Goal: Communication & Community: Answer question/provide support

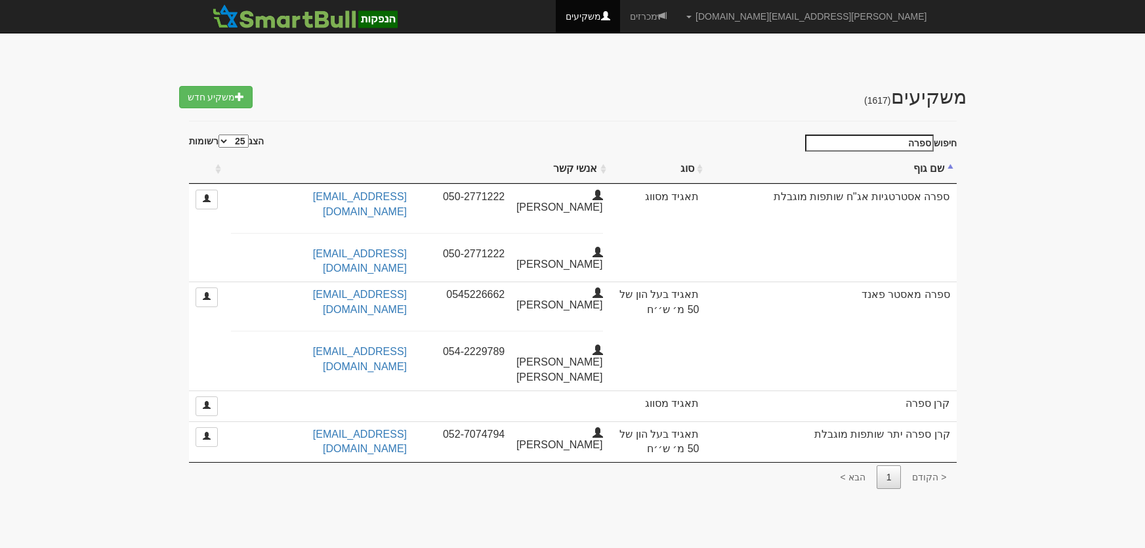
select select "25"
click at [676, 16] on link "מכרזים" at bounding box center [648, 16] width 56 height 33
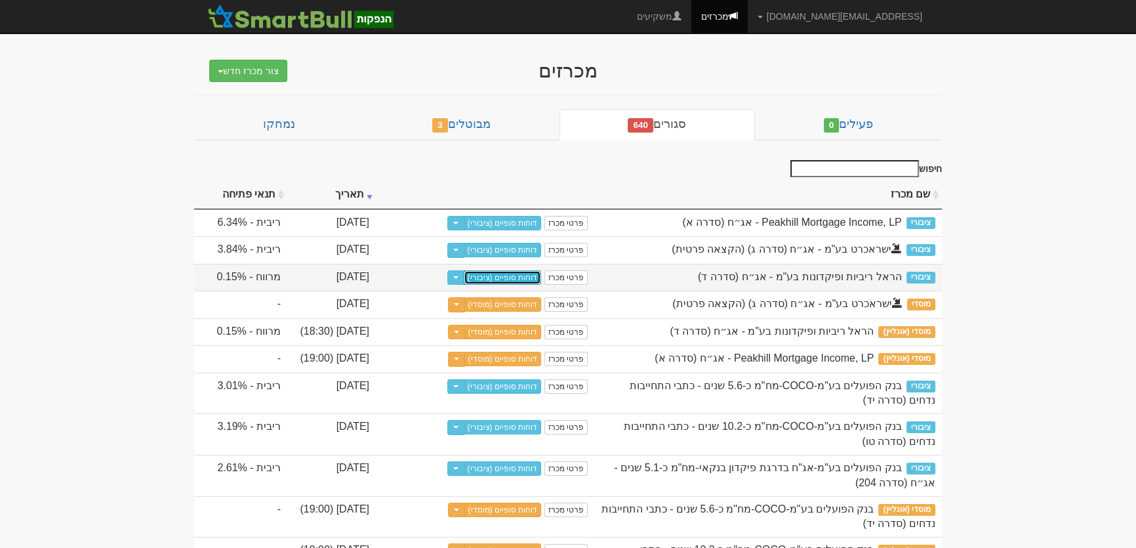
click at [513, 280] on link "דוחות סופיים (ציבורי)" at bounding box center [503, 277] width 78 height 14
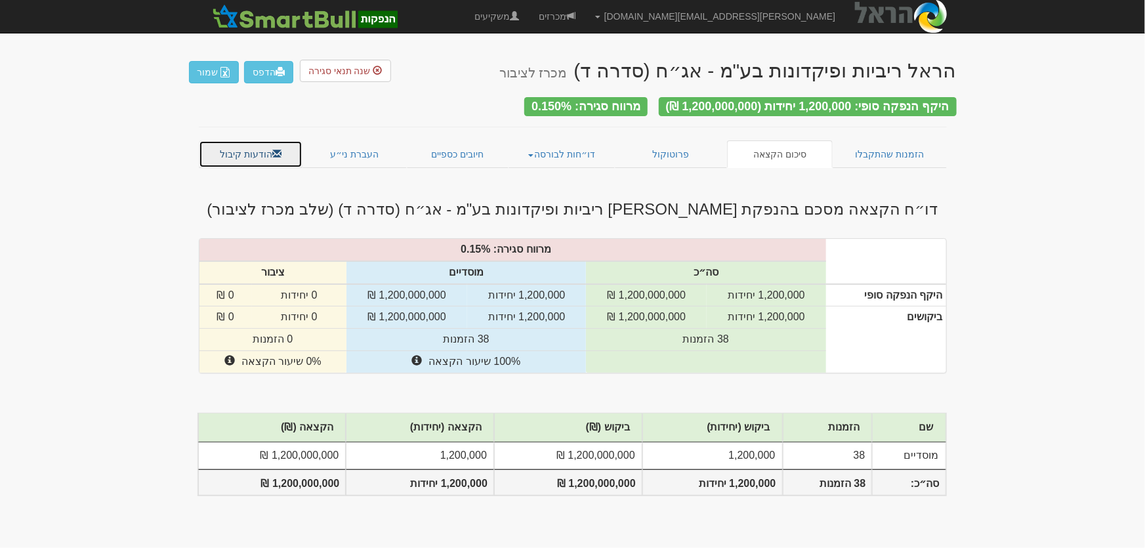
click at [245, 148] on link "הודעות קיבול" at bounding box center [251, 154] width 104 height 28
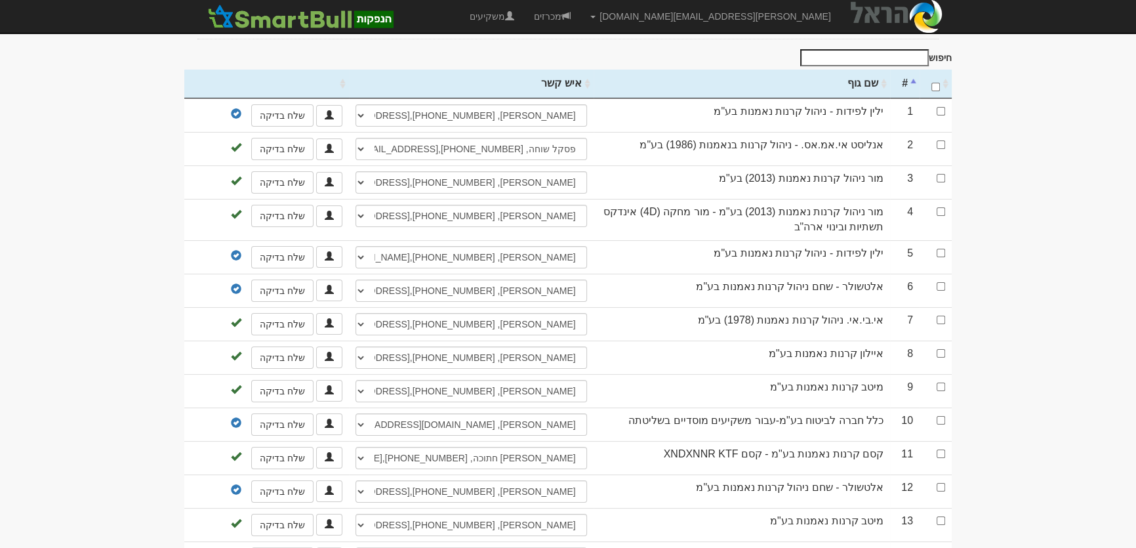
scroll to position [298, 0]
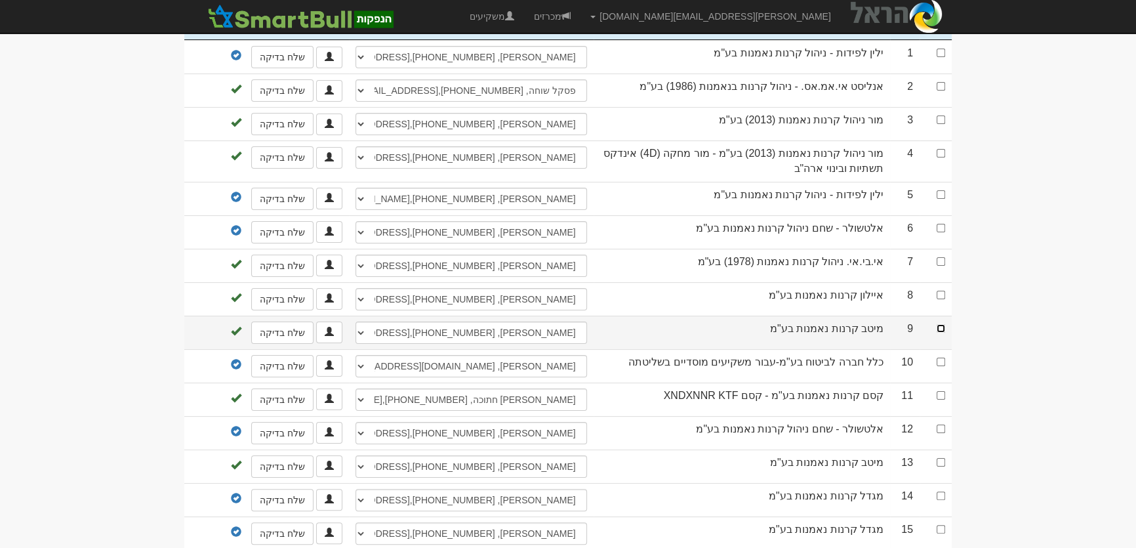
click at [944, 324] on input "checkbox" at bounding box center [941, 328] width 9 height 9
checkbox input "true"
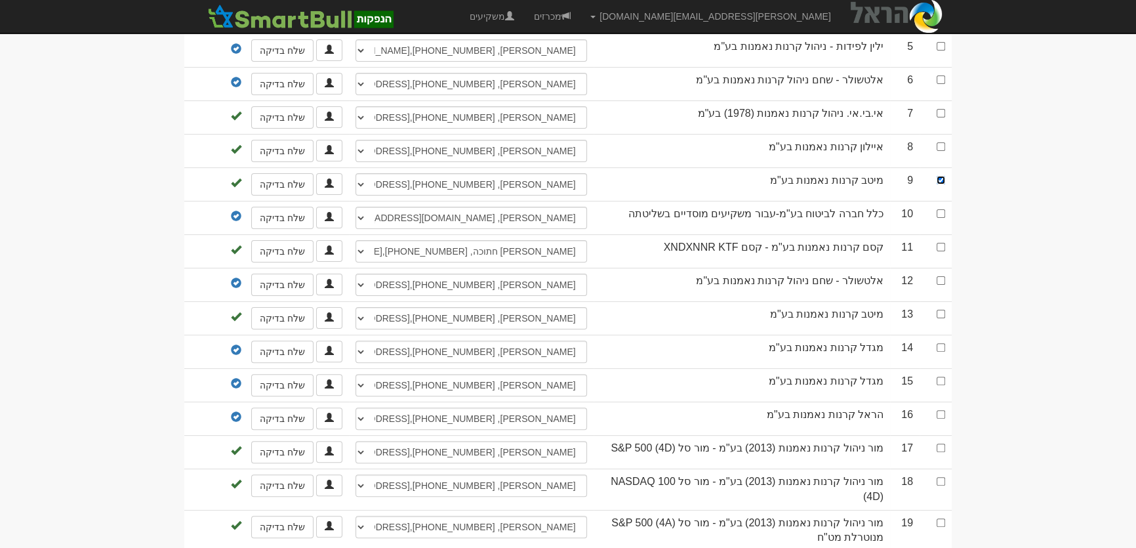
scroll to position [477, 0]
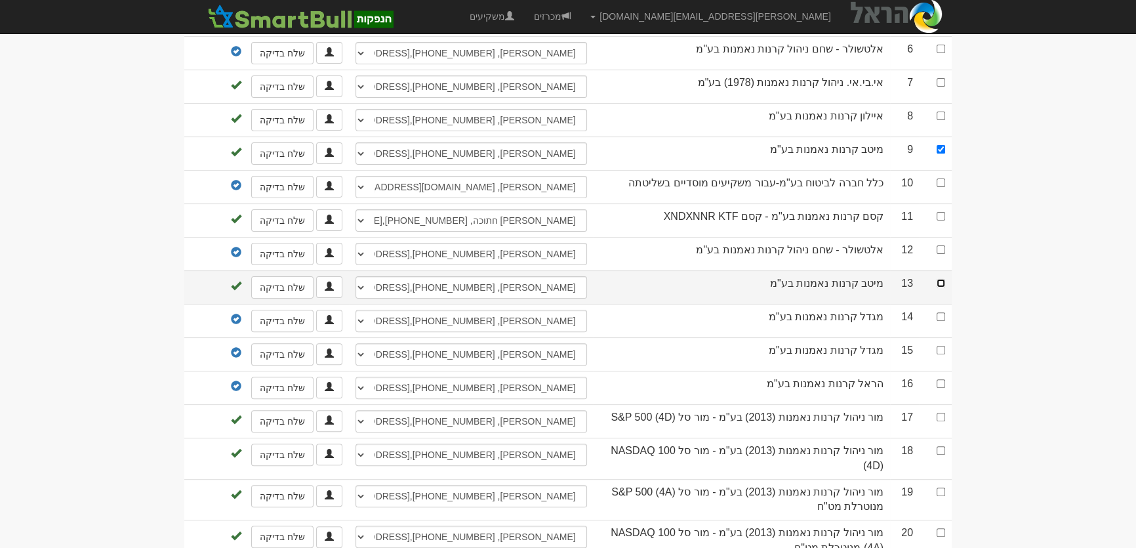
click at [939, 279] on input "checkbox" at bounding box center [941, 283] width 9 height 9
checkbox input "true"
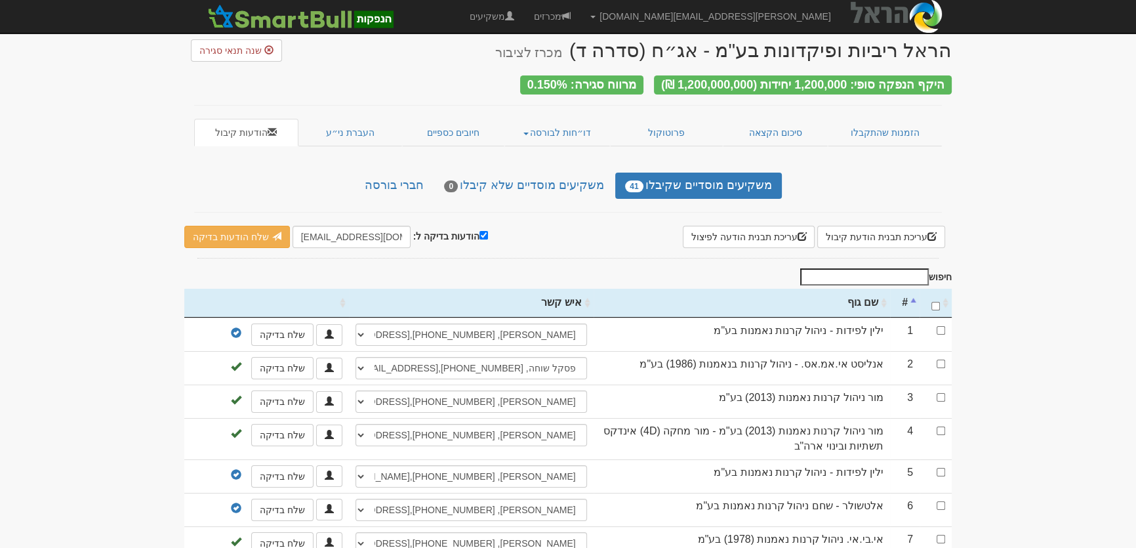
scroll to position [0, 0]
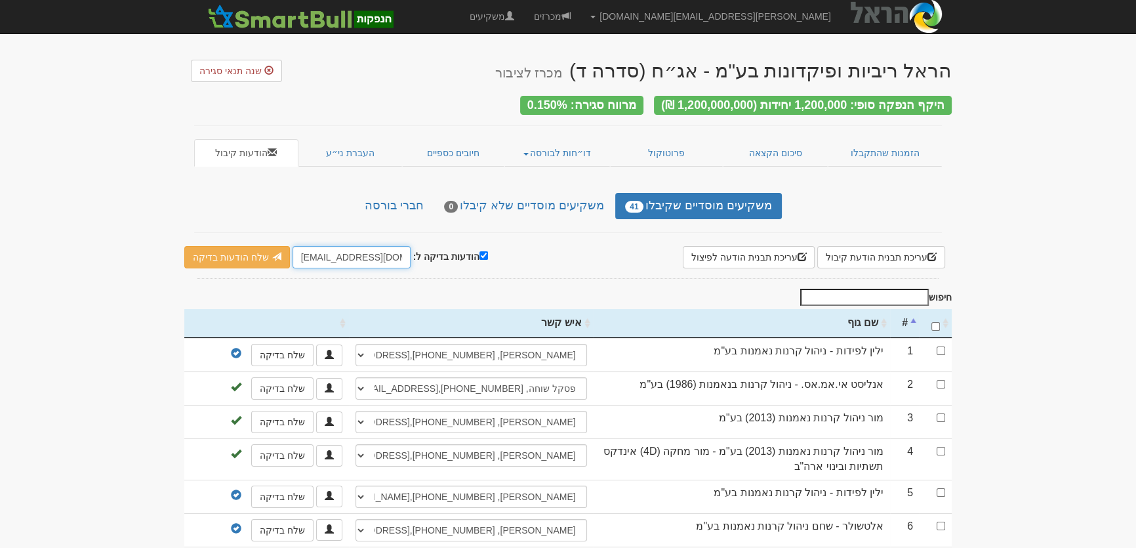
drag, startPoint x: 295, startPoint y: 251, endPoint x: 321, endPoint y: 250, distance: 25.6
click at [321, 250] on input "[EMAIL_ADDRESS][DOMAIN_NAME]" at bounding box center [352, 257] width 118 height 22
type input "[PERSON_NAME][EMAIL_ADDRESS][DOMAIN_NAME]"
paste input "[EMAIL_ADDRESS][DOMAIN_NAME]"
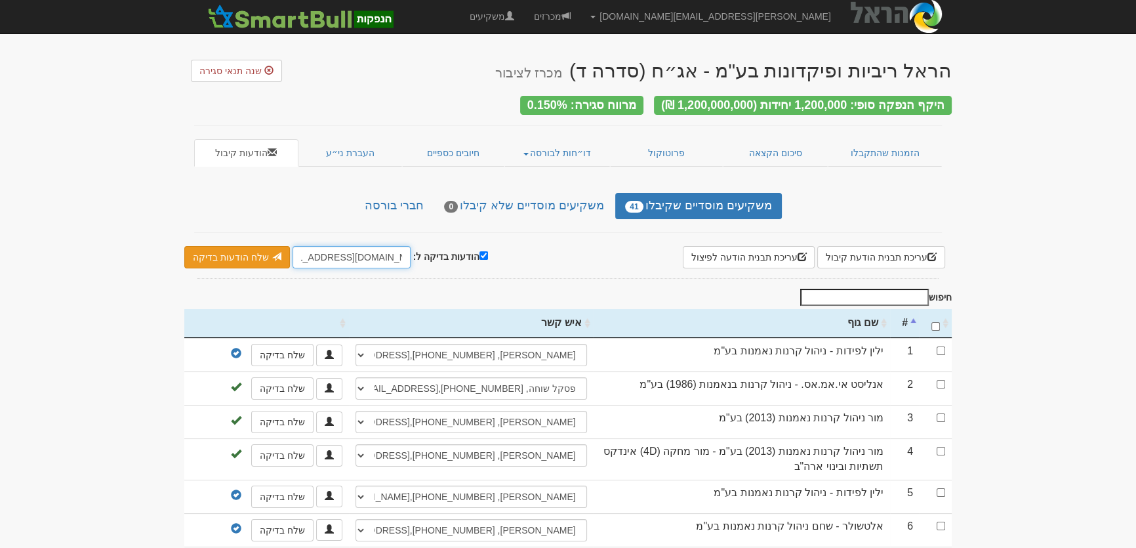
type input "[EMAIL_ADDRESS][DOMAIN_NAME]"
click at [230, 254] on link "שלח הודעות בדיקה" at bounding box center [237, 257] width 106 height 22
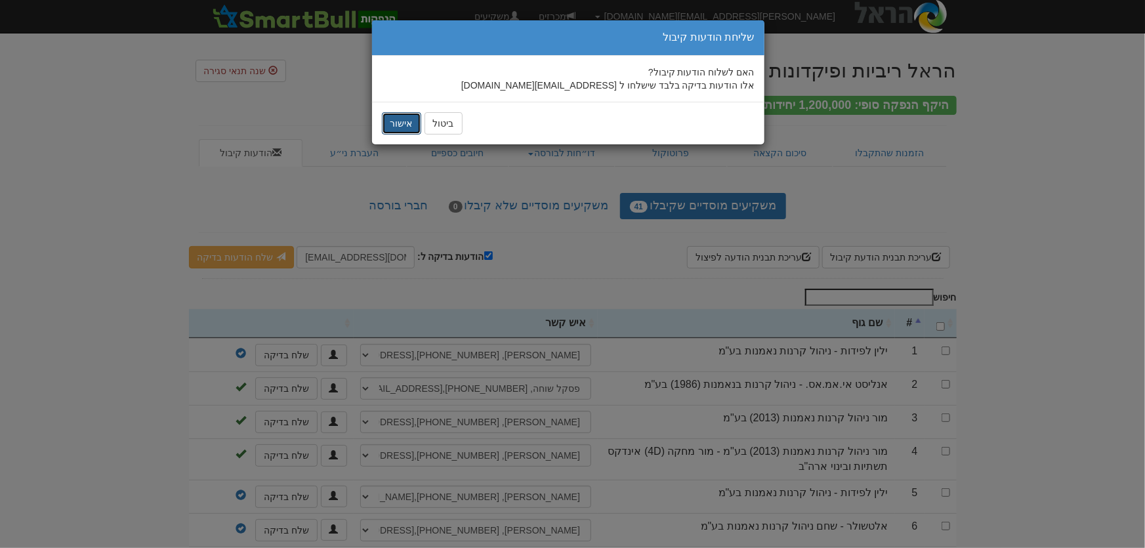
click at [402, 125] on button "אישור" at bounding box center [401, 123] width 39 height 22
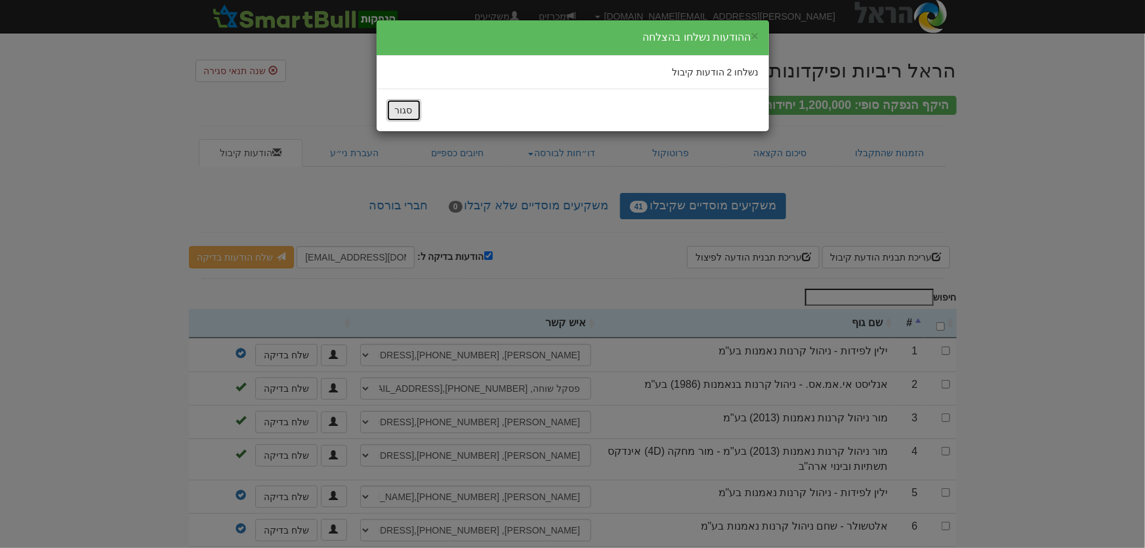
click at [413, 111] on button "סגור" at bounding box center [403, 110] width 35 height 22
